Goal: Task Accomplishment & Management: Manage account settings

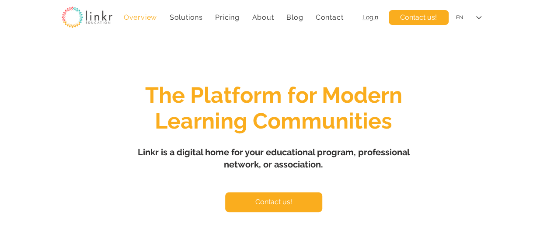
click at [370, 19] on span "Login" at bounding box center [370, 17] width 16 height 7
click at [376, 20] on span "Login" at bounding box center [370, 17] width 16 height 7
